Goal: Task Accomplishment & Management: Manage account settings

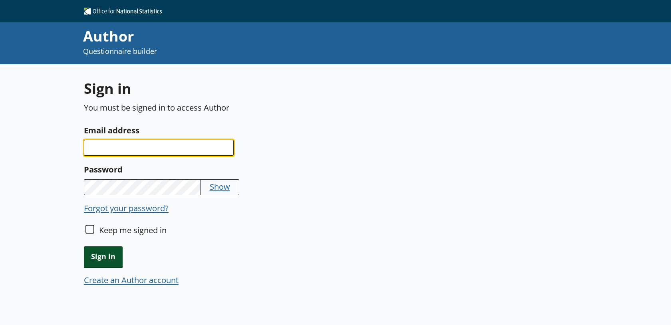
type input "[PERSON_NAME][EMAIL_ADDRESS][PERSON_NAME][DOMAIN_NAME]"
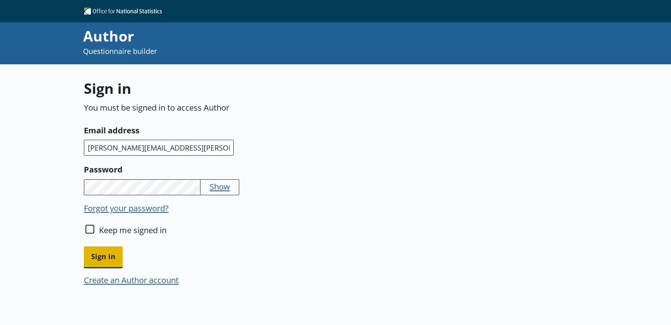
click at [112, 260] on span "Sign in" at bounding box center [103, 256] width 39 height 20
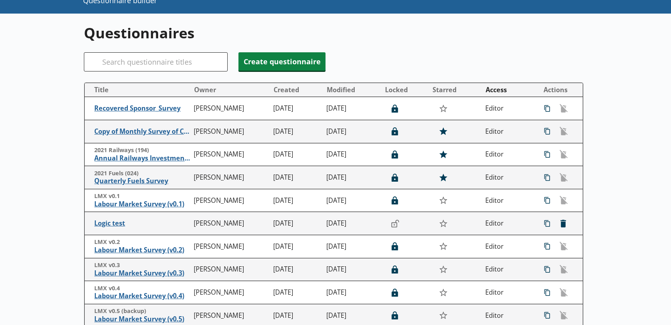
scroll to position [186, 0]
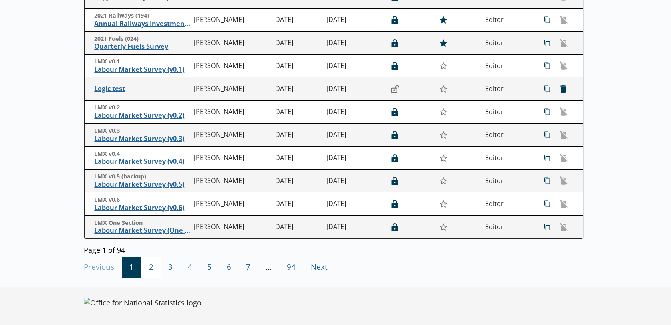
click at [149, 266] on span "2" at bounding box center [151, 268] width 20 height 22
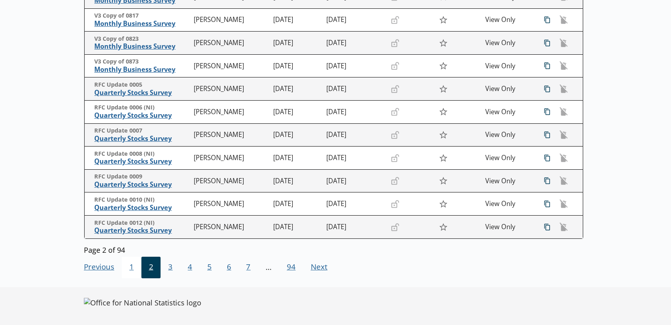
click at [126, 274] on span "1" at bounding box center [132, 268] width 20 height 22
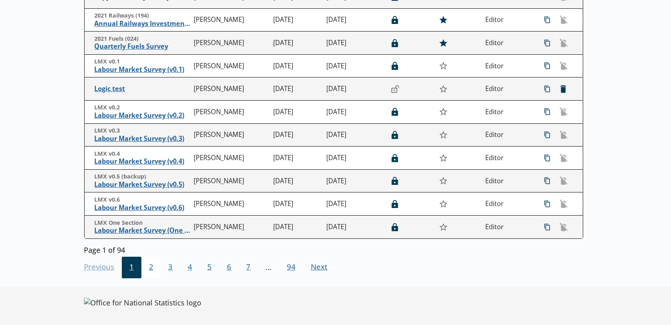
click at [149, 266] on span "2" at bounding box center [151, 268] width 20 height 22
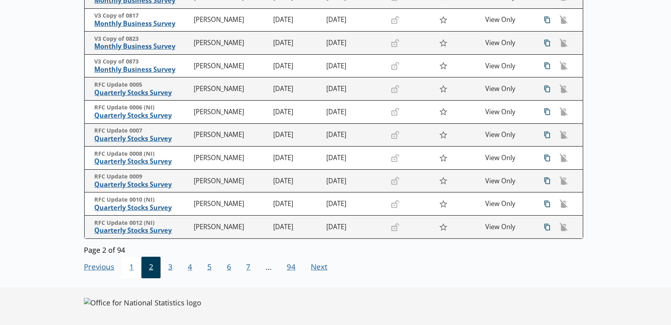
click at [133, 267] on span "1" at bounding box center [132, 268] width 20 height 22
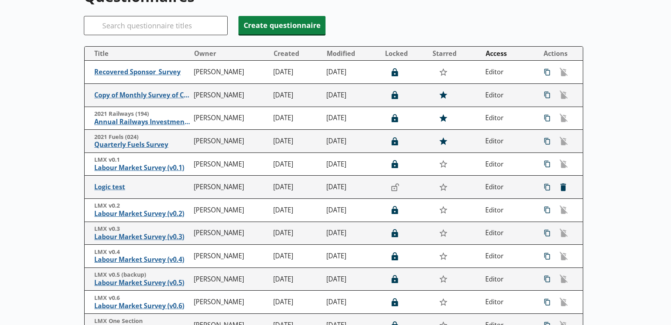
scroll to position [186, 0]
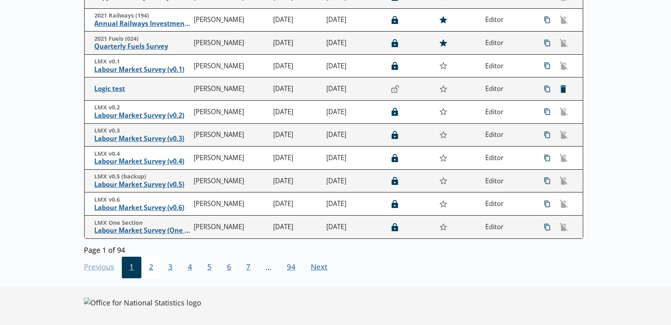
click at [147, 269] on span "2" at bounding box center [151, 268] width 20 height 22
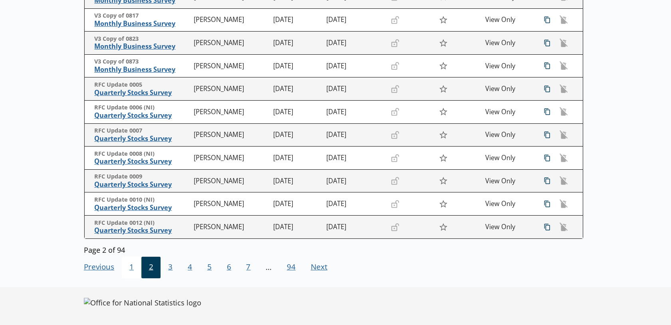
click at [129, 271] on span "1" at bounding box center [132, 268] width 20 height 22
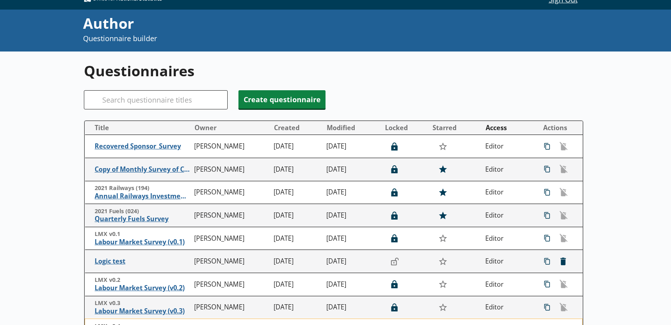
scroll to position [10, 0]
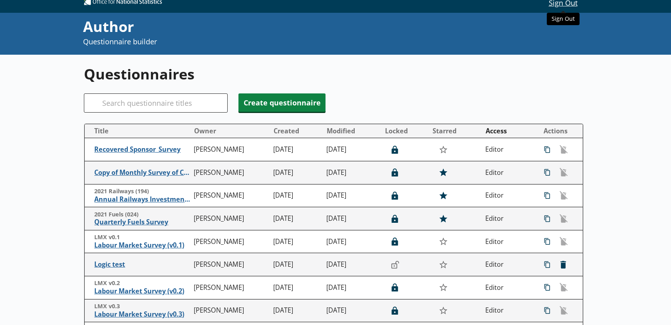
click at [564, 6] on button "Sign Out" at bounding box center [562, 3] width 41 height 14
